Goal: Communication & Community: Participate in discussion

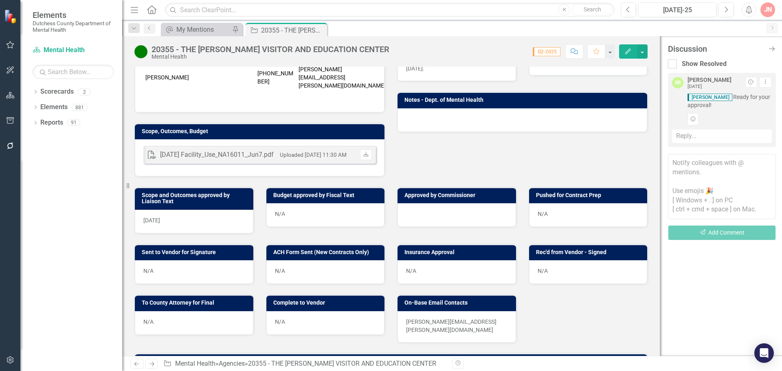
scroll to position [112, 0]
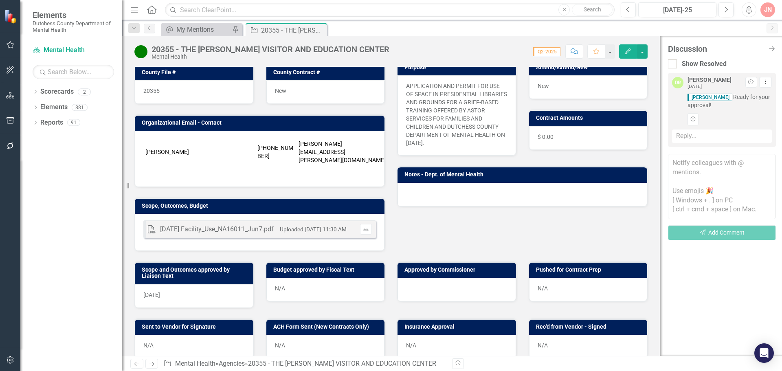
click at [232, 225] on div "[DATE] Facility_Use_NA16011_Jun7.pdf" at bounding box center [217, 229] width 114 height 9
click at [364, 227] on icon "Download" at bounding box center [366, 229] width 6 height 5
click at [690, 138] on div "Reply..." at bounding box center [722, 135] width 100 height 13
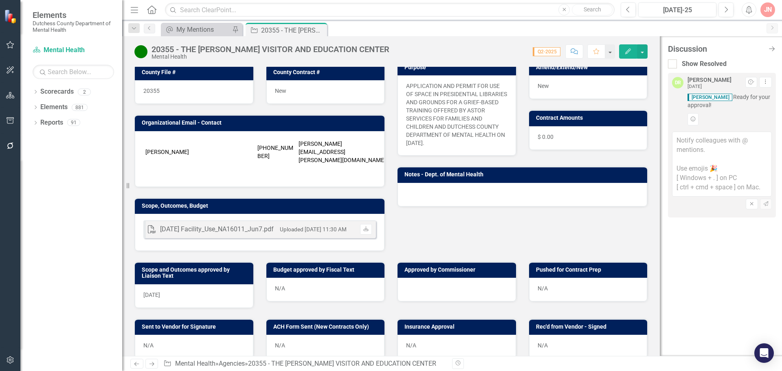
click at [691, 155] on textarea at bounding box center [722, 163] width 100 height 65
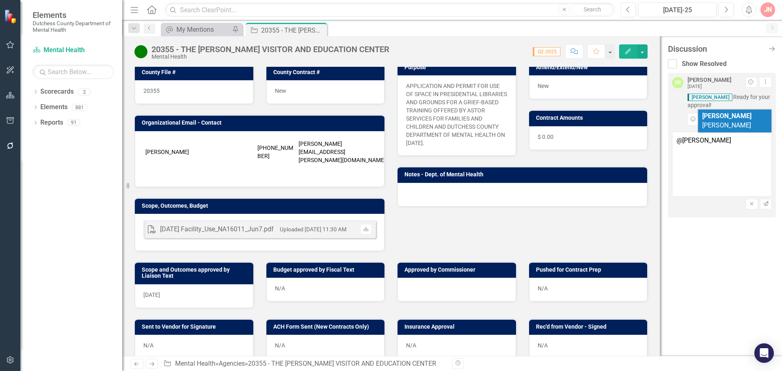
click at [722, 115] on span "[PERSON_NAME]" at bounding box center [726, 120] width 49 height 17
type textarea "@[PERSON_NAME] - Ready to go"
click at [471, 280] on div at bounding box center [456, 290] width 118 height 24
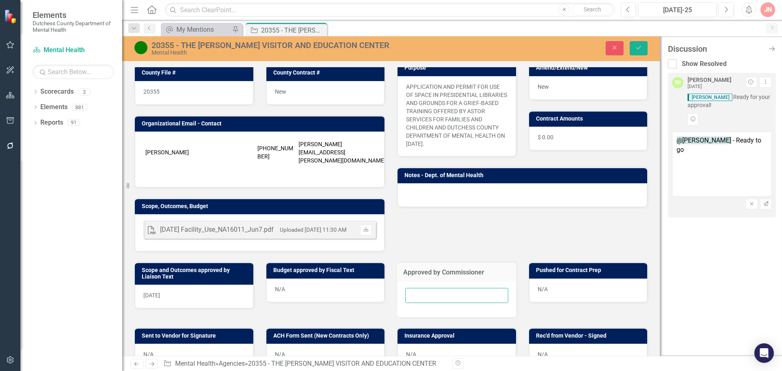
click at [445, 288] on input "text" at bounding box center [456, 295] width 103 height 15
type input "[DATE]"
click at [642, 46] on icon "Save" at bounding box center [638, 48] width 7 height 6
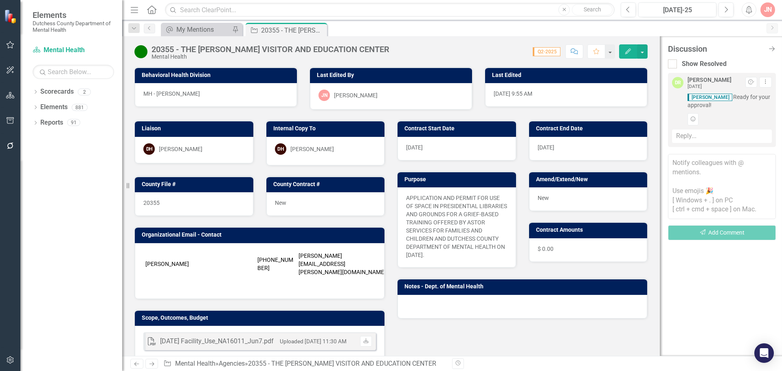
click at [696, 171] on textarea at bounding box center [722, 186] width 108 height 65
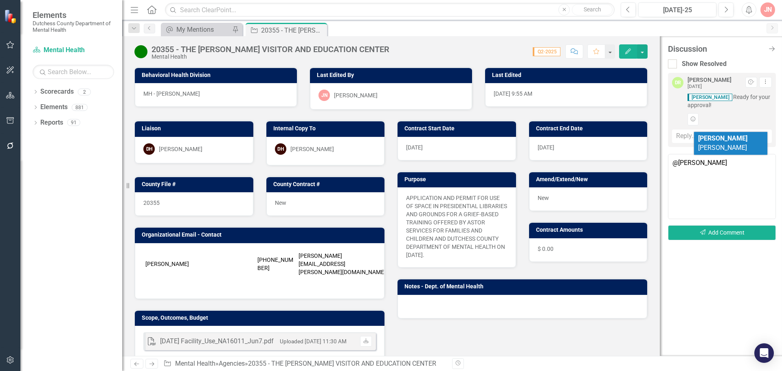
click at [710, 136] on b "[PERSON_NAME]" at bounding box center [722, 138] width 49 height 8
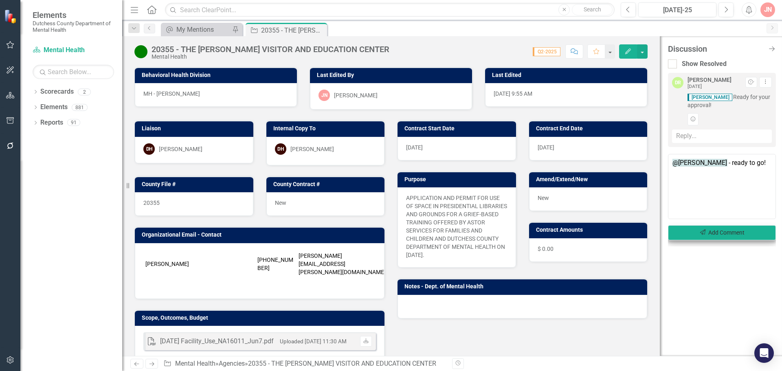
type textarea "@[PERSON_NAME] - ready to go!"
click at [729, 231] on button "Send Add Comment" at bounding box center [722, 232] width 108 height 15
